Goal: Check status: Check status

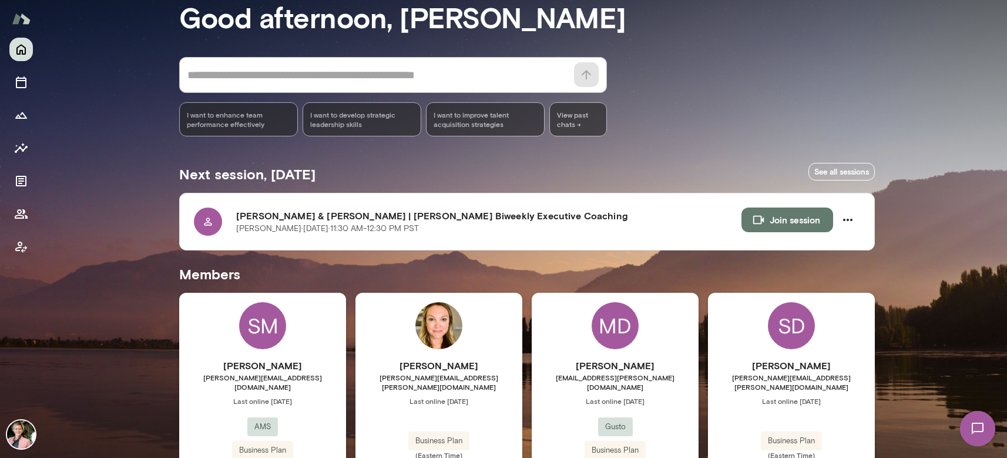
scroll to position [71, 0]
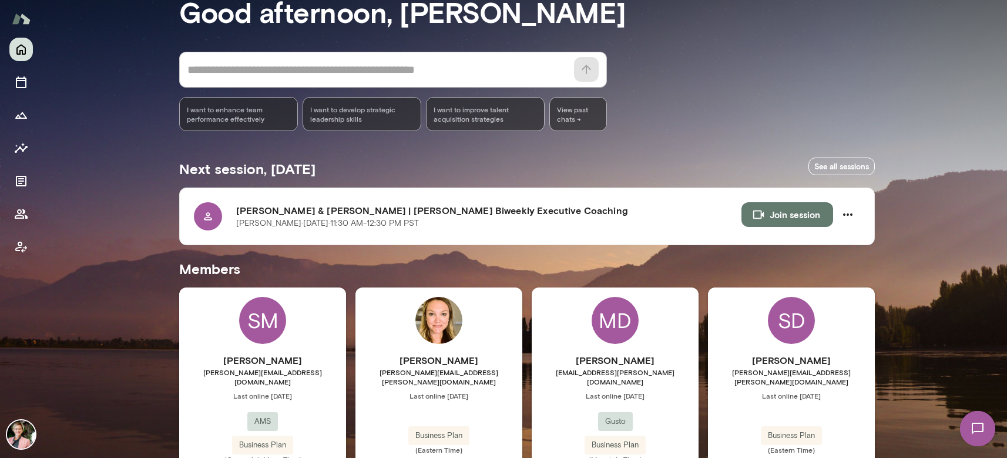
click at [787, 324] on div "SD" at bounding box center [791, 320] width 47 height 47
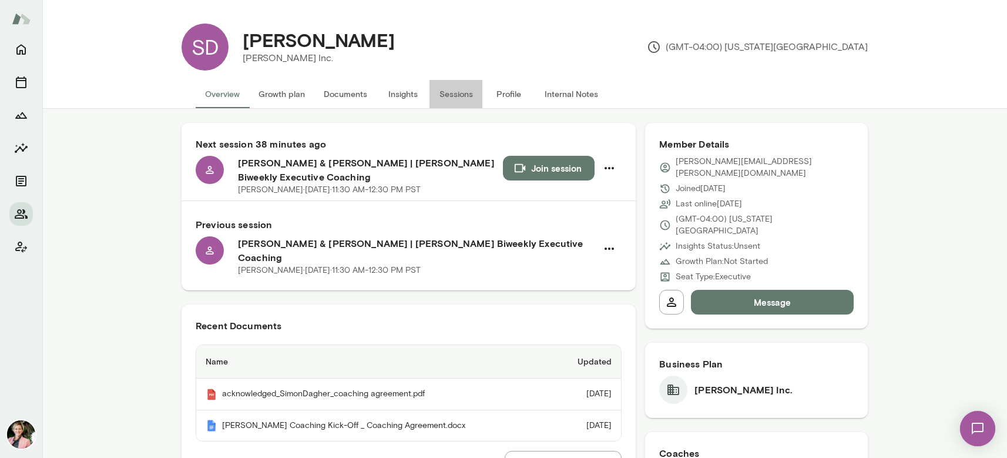
click at [454, 94] on button "Sessions" at bounding box center [456, 94] width 53 height 28
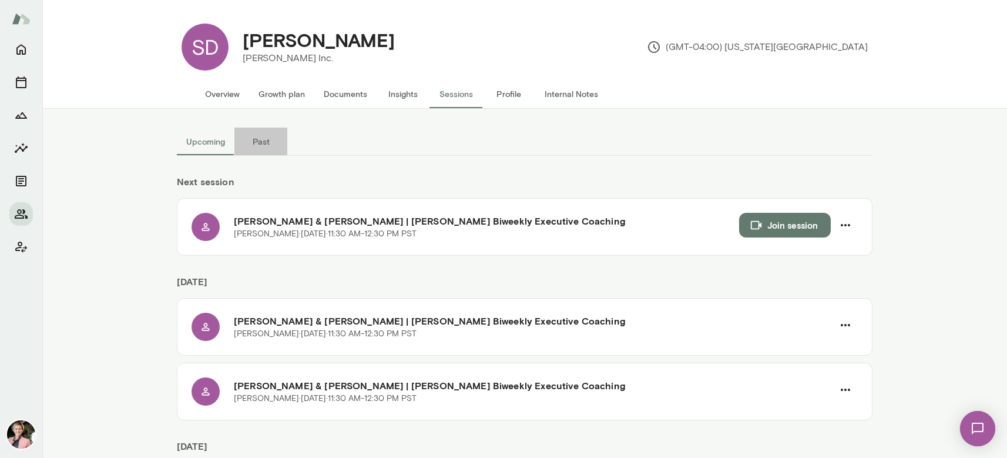
click at [258, 138] on button "Past" at bounding box center [260, 142] width 53 height 28
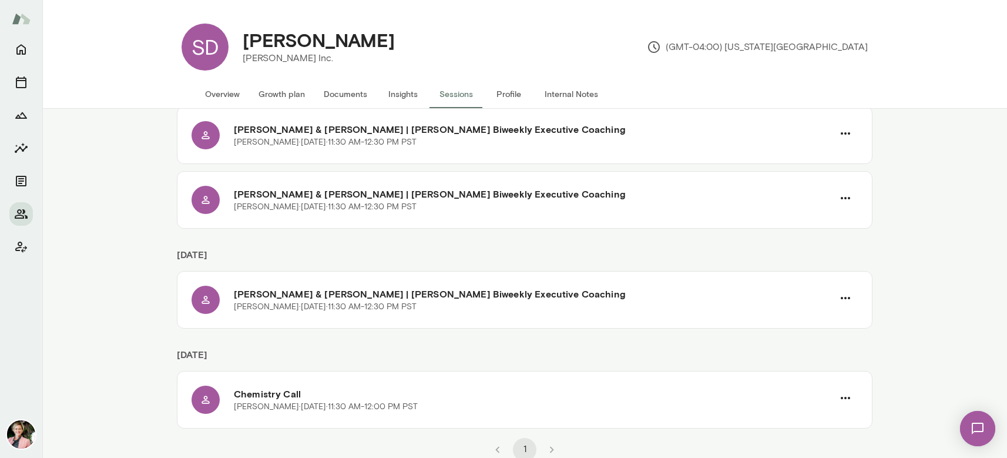
scroll to position [195, 0]
